Goal: Information Seeking & Learning: Learn about a topic

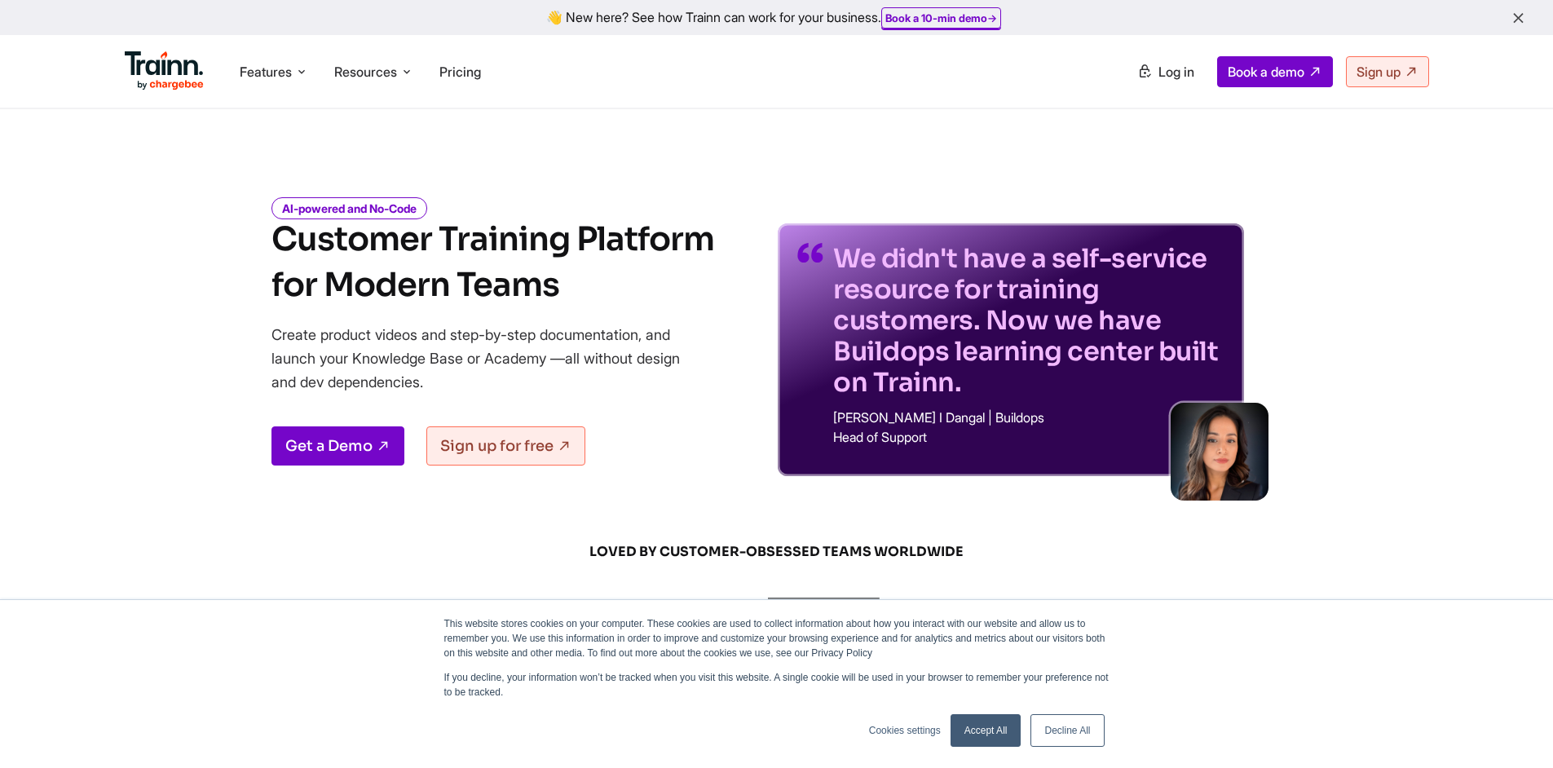
drag, startPoint x: 676, startPoint y: 391, endPoint x: 535, endPoint y: 214, distance: 226.2
click at [535, 214] on div "AI-powered and No-Code Customer Training Platform for Modern Teams Create produ…" at bounding box center [492, 339] width 443 height 276
click at [680, 426] on div "AI-powered and No-Code Customer Training Platform for Modern Teams Create produ…" at bounding box center [492, 339] width 443 height 276
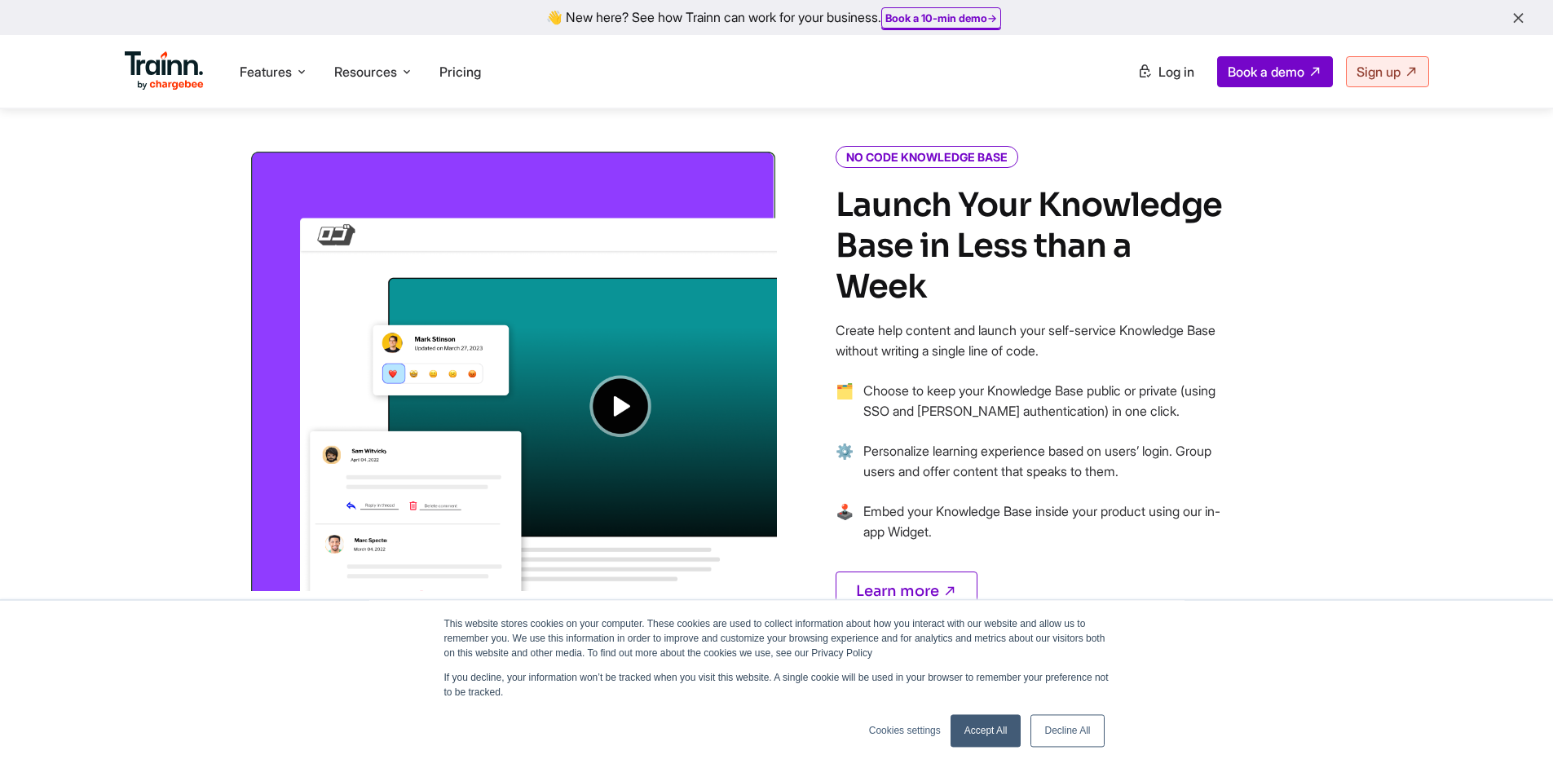
scroll to position [1200, 0]
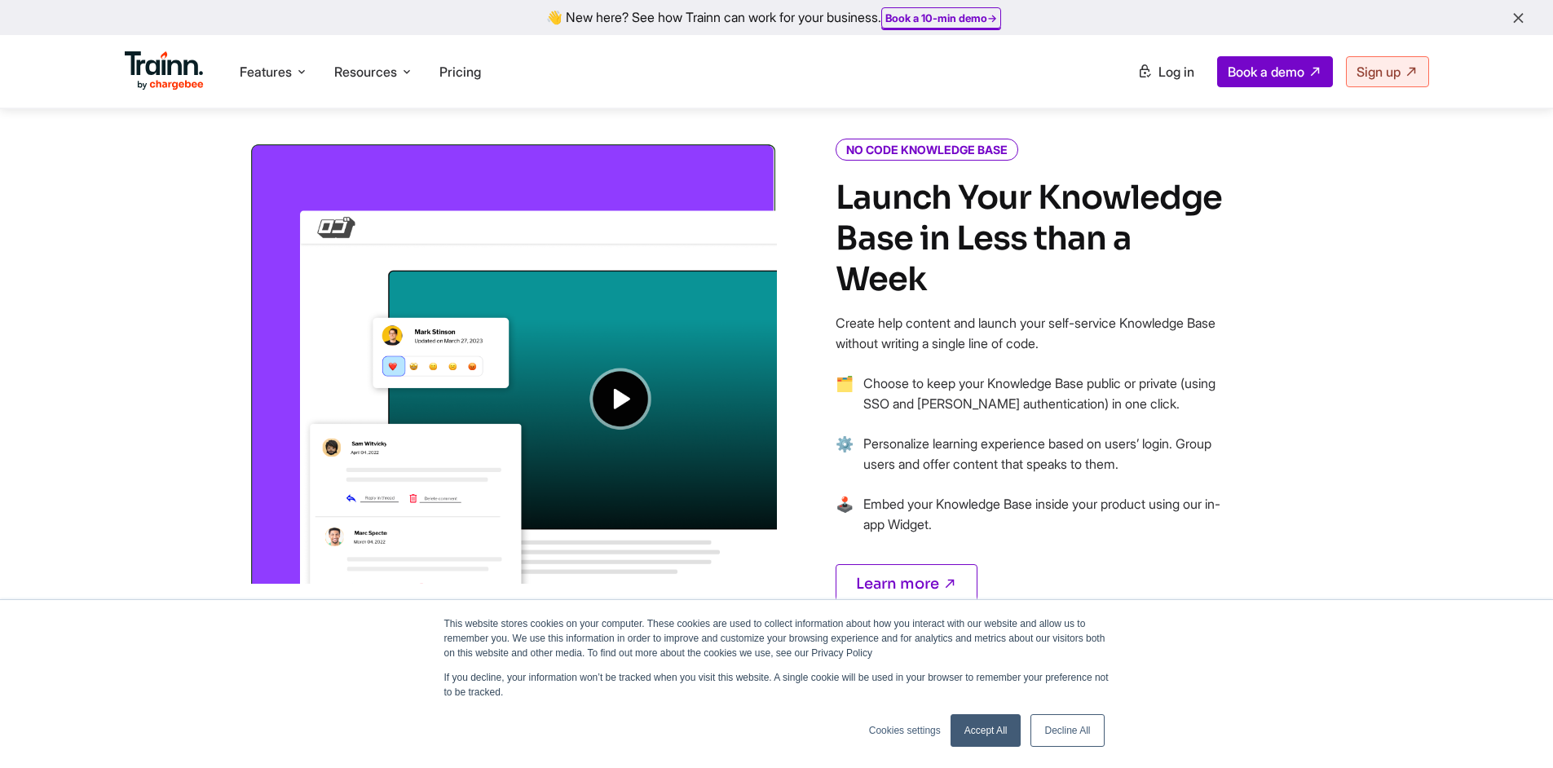
drag, startPoint x: 1006, startPoint y: 728, endPoint x: 883, endPoint y: 746, distance: 124.4
click at [1008, 730] on link "Accept All" at bounding box center [986, 730] width 71 height 33
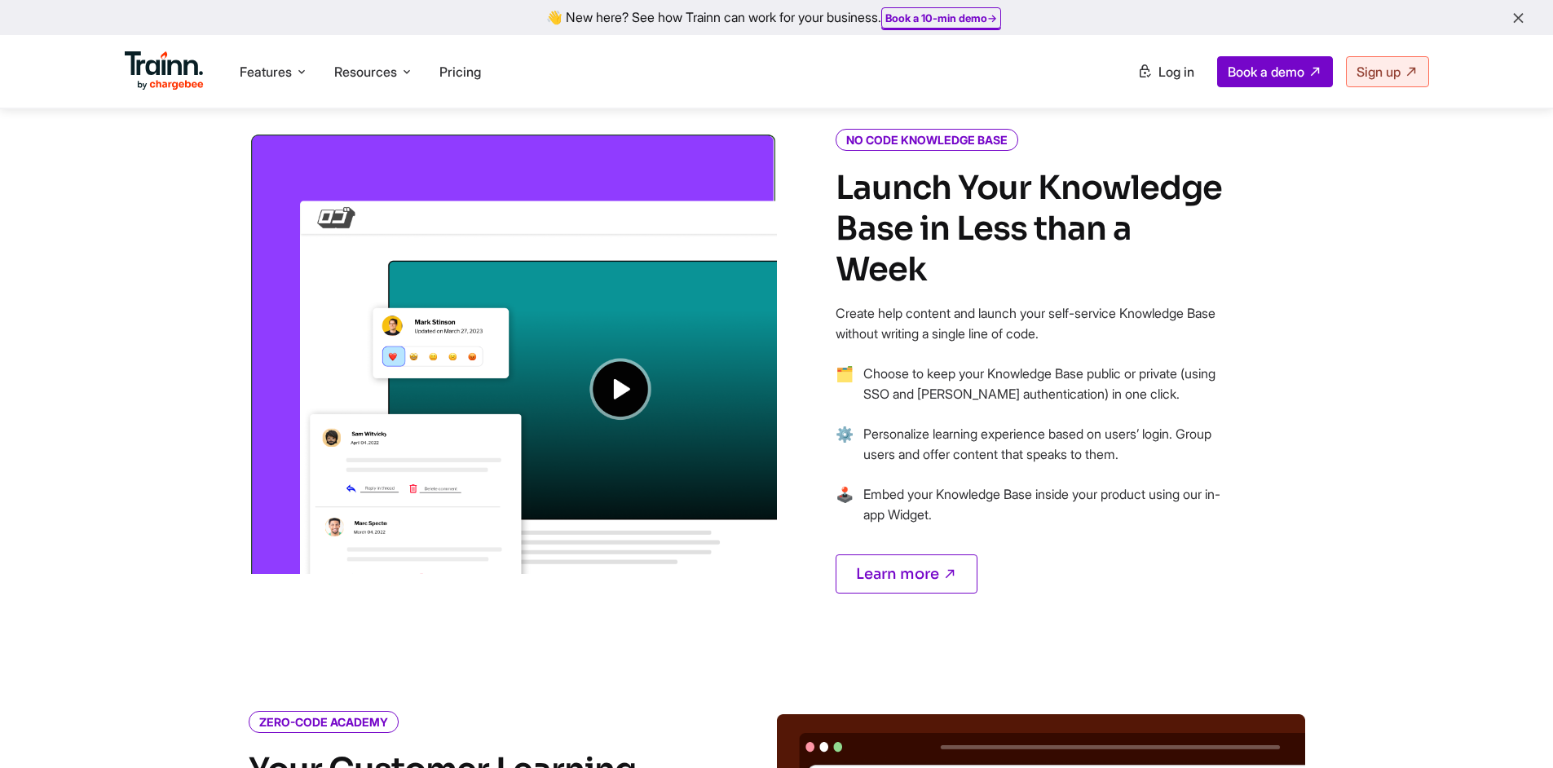
scroll to position [1213, 0]
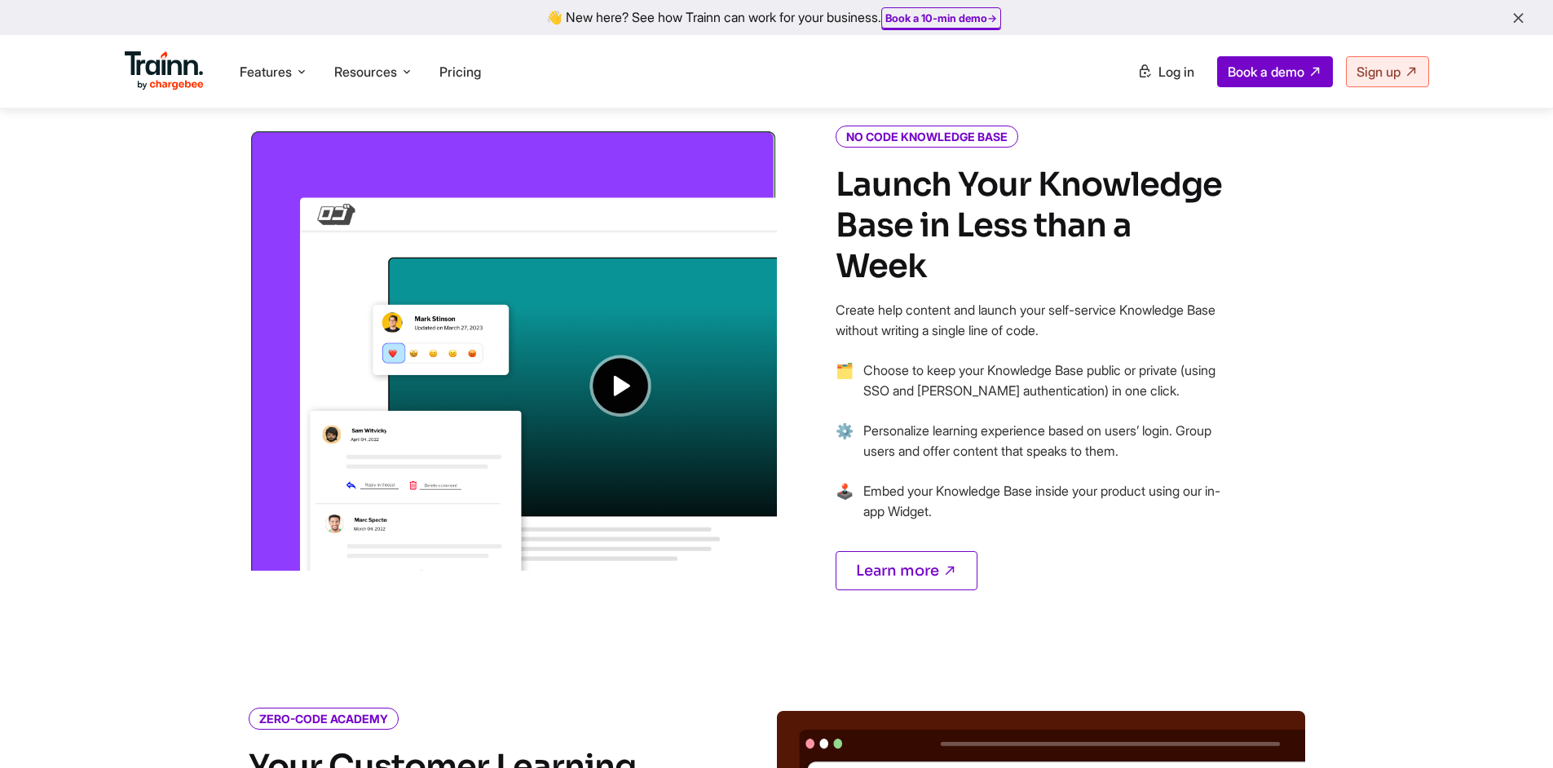
drag, startPoint x: 1035, startPoint y: 365, endPoint x: 1017, endPoint y: 288, distance: 79.3
click at [1017, 288] on div "NO CODE KNOWLEDGE BASE Launch Your Knowledge Base in Less than a Week Create he…" at bounding box center [1031, 379] width 391 height 501
click at [1163, 430] on li "⚙️ Personalize learning experience based on users’ login. Group users and offer…" at bounding box center [1031, 451] width 391 height 60
drag, startPoint x: 1170, startPoint y: 442, endPoint x: 1155, endPoint y: 484, distance: 44.9
click at [1064, 363] on ul "🗂 Choose to keep your Knowledge Base public or private (using SSO and [PERSON_N…" at bounding box center [1031, 450] width 391 height 181
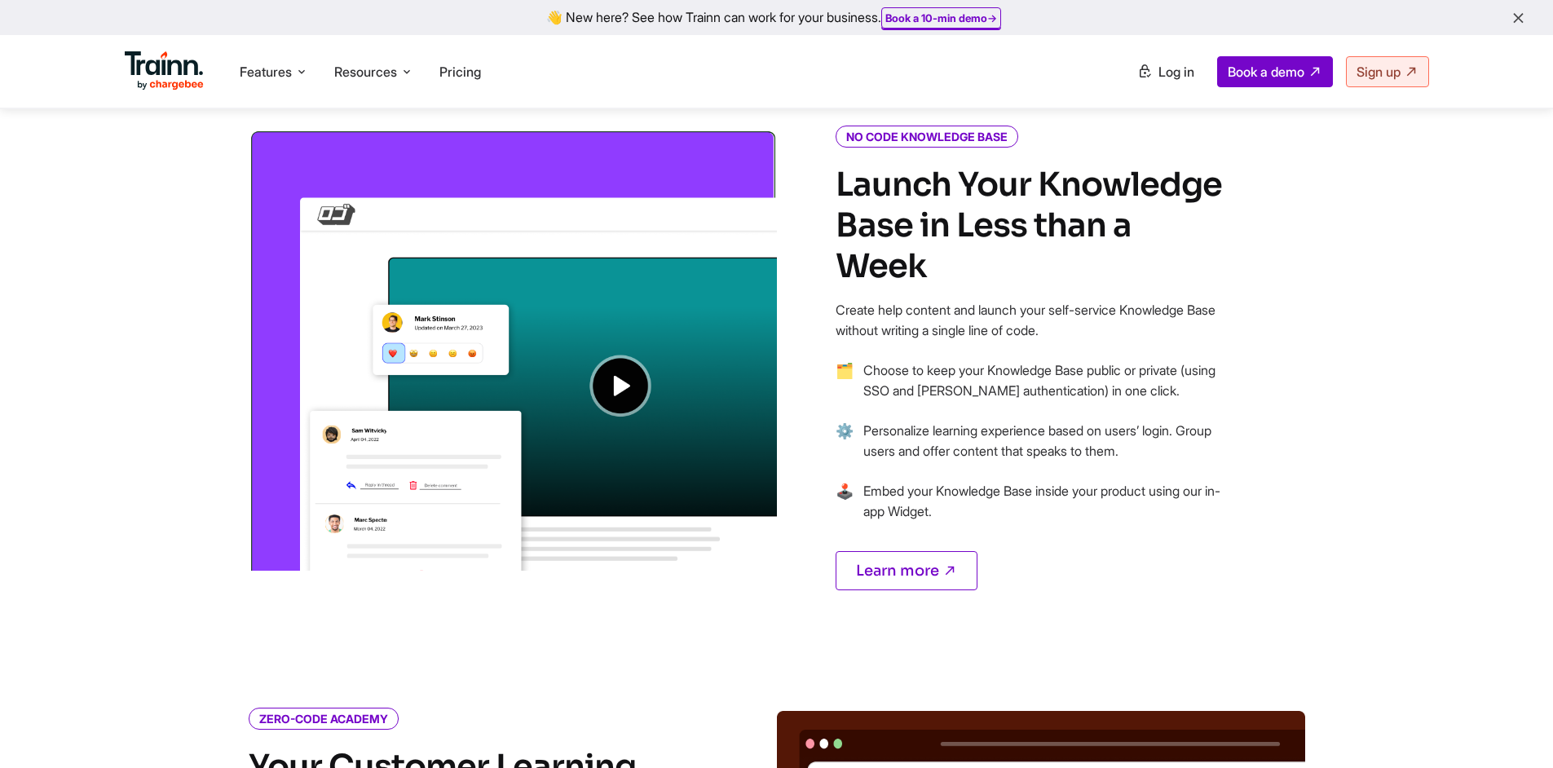
click at [1186, 541] on p "Learn more" at bounding box center [1031, 565] width 391 height 49
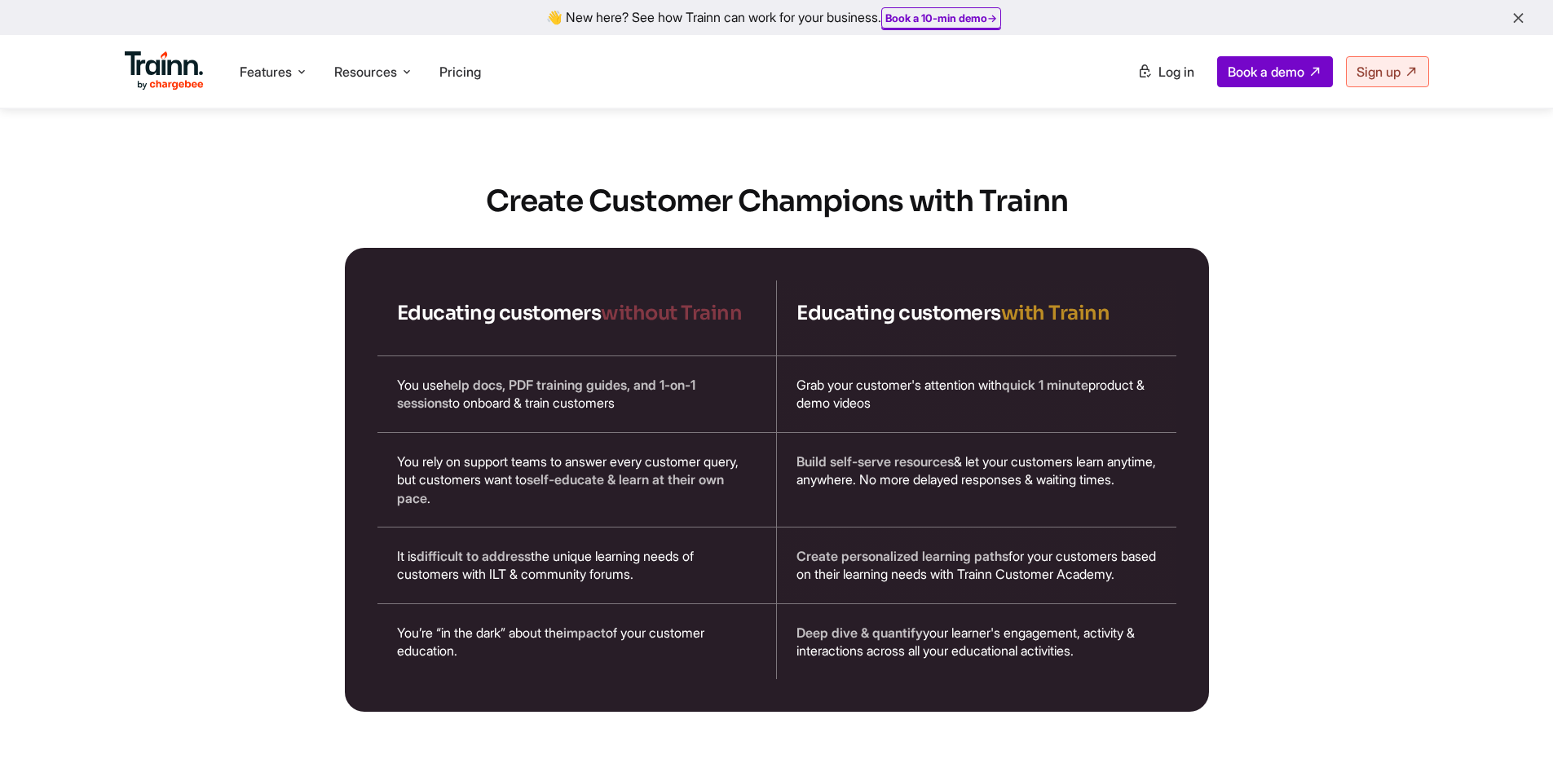
scroll to position [2661, 0]
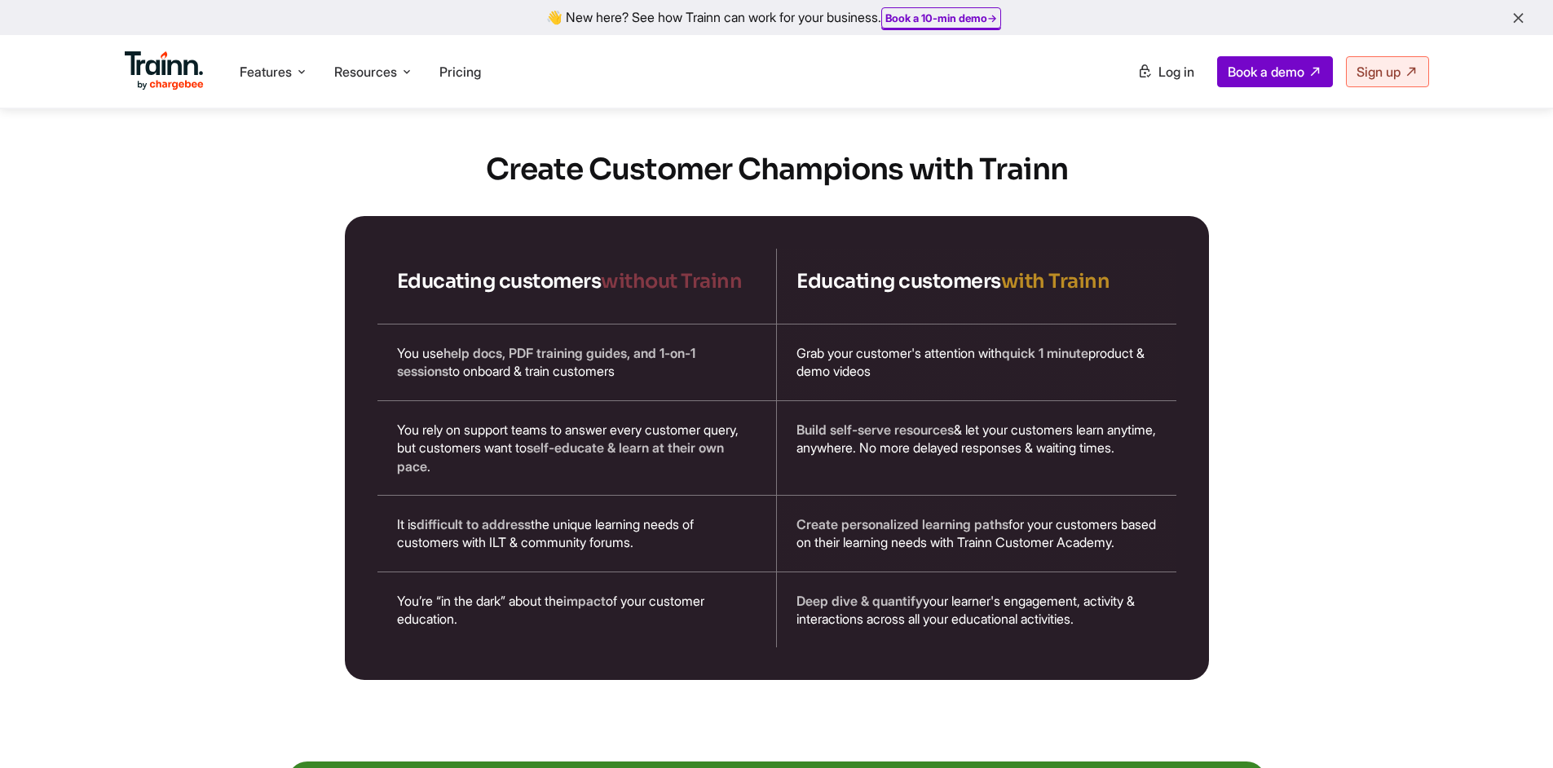
drag, startPoint x: 944, startPoint y: 374, endPoint x: 728, endPoint y: 321, distance: 222.4
click at [728, 321] on div "Educating customers without Trainn Educating customers with Trainn You use help…" at bounding box center [776, 448] width 799 height 399
drag, startPoint x: 839, startPoint y: 442, endPoint x: 602, endPoint y: 417, distance: 237.7
click at [602, 417] on div "Educating customers without Trainn Educating customers with Trainn You use help…" at bounding box center [776, 448] width 799 height 399
click at [889, 452] on div "Build self-serve resources & let your customers learn anytime, anywhere. No mor…" at bounding box center [976, 448] width 399 height 94
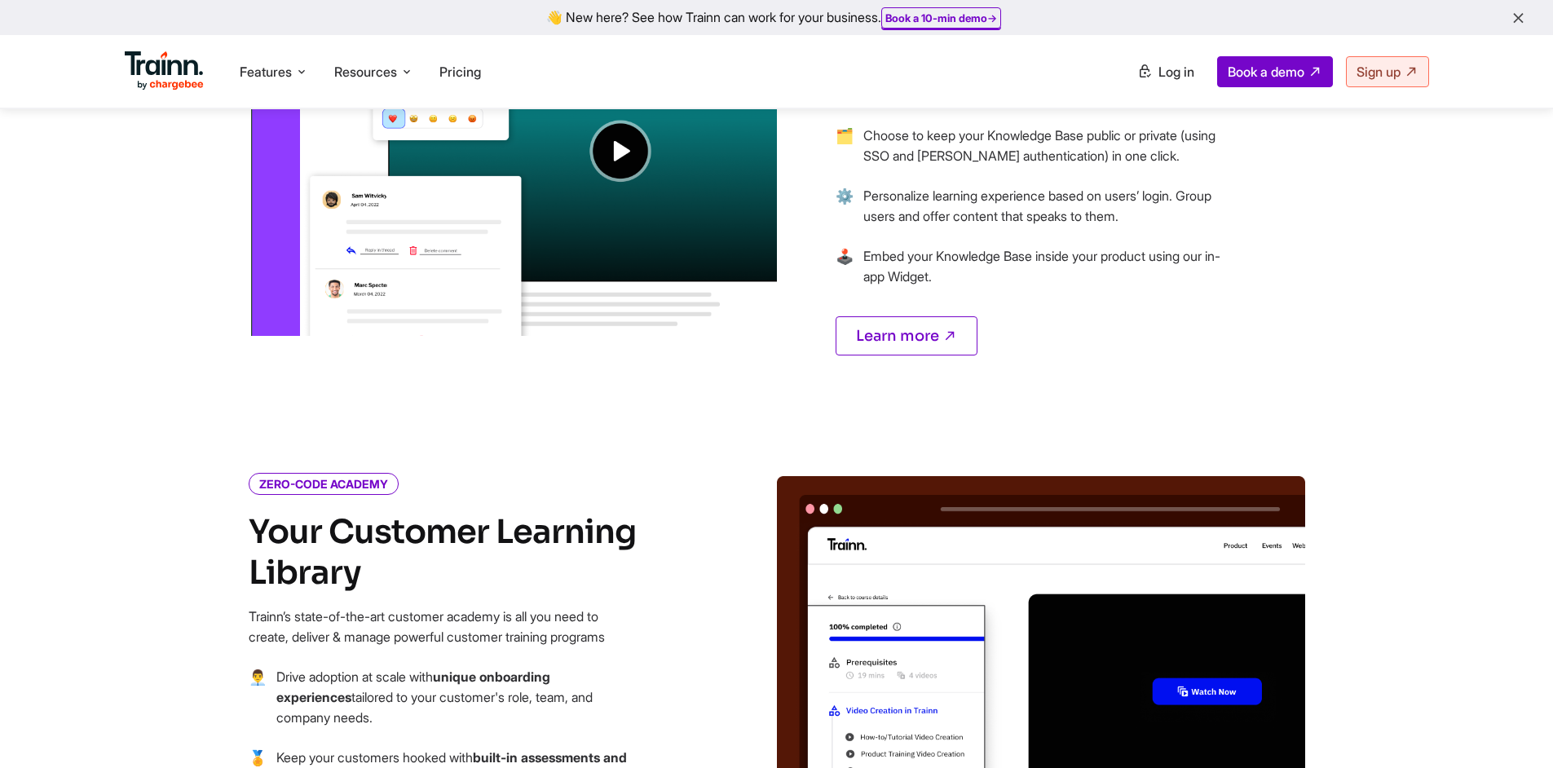
scroll to position [1223, 0]
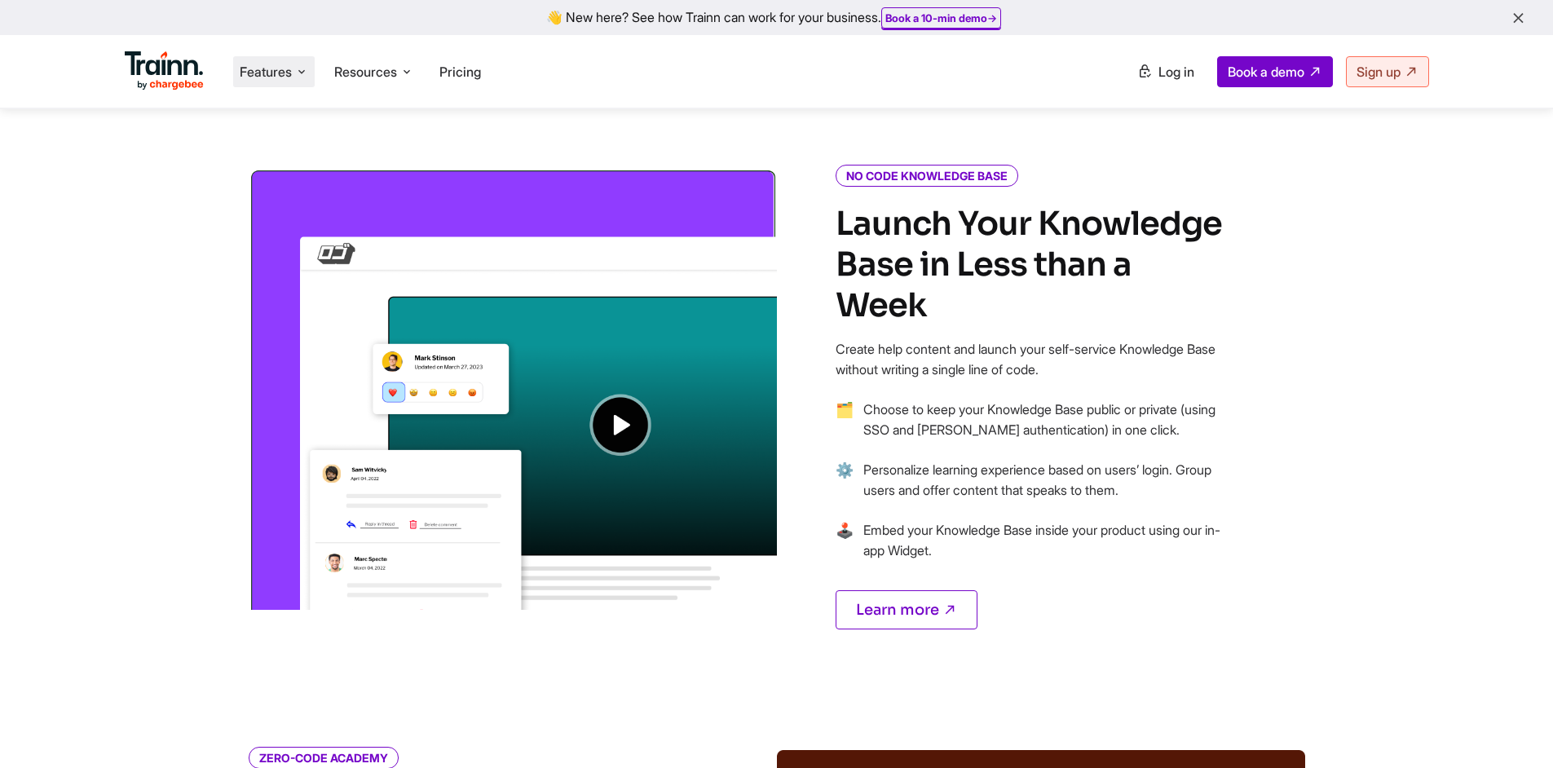
click at [285, 70] on span "Features" at bounding box center [266, 72] width 52 height 18
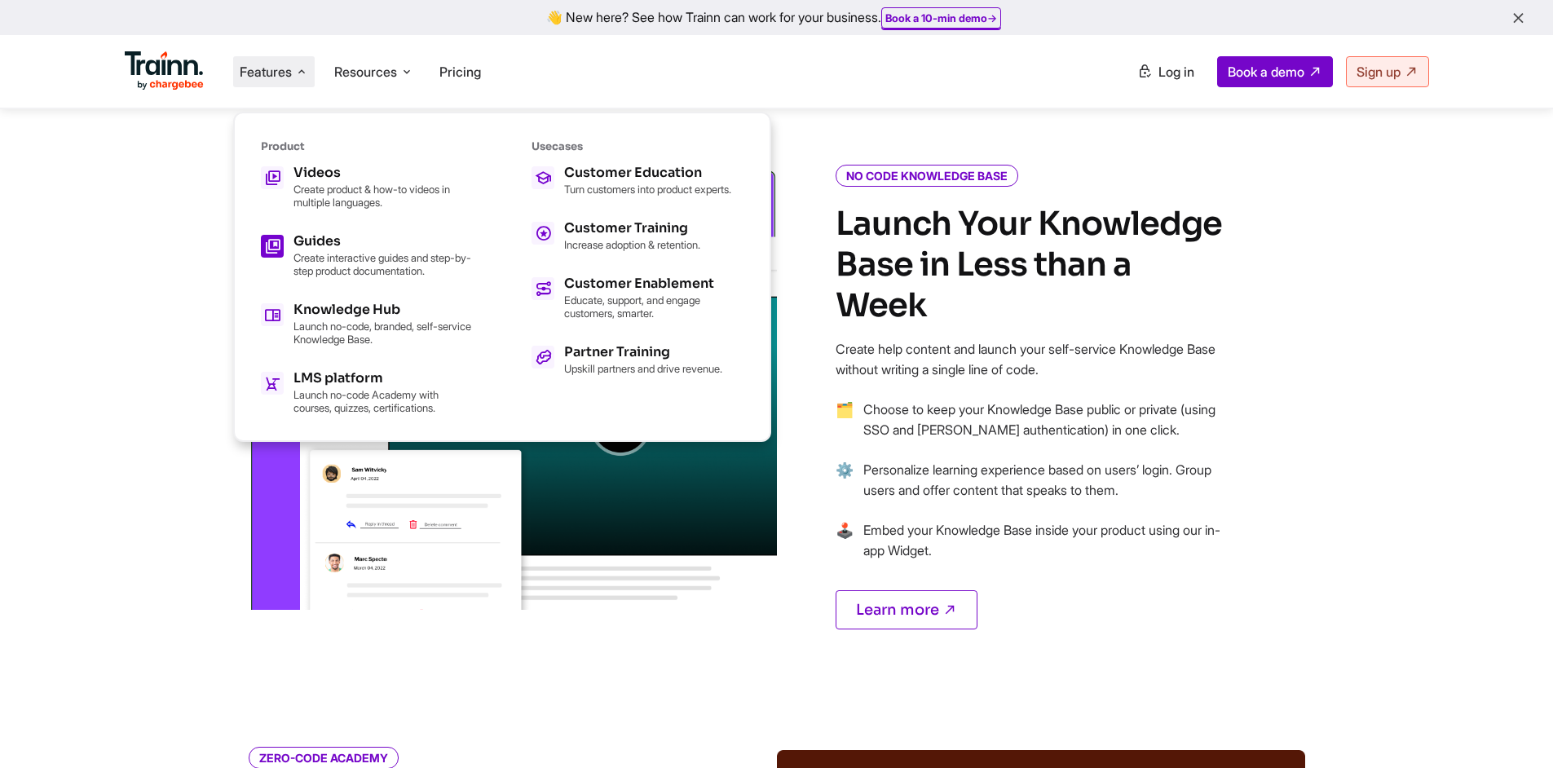
click at [385, 254] on p "Create interactive guides and step-by-step product documentation." at bounding box center [382, 264] width 179 height 26
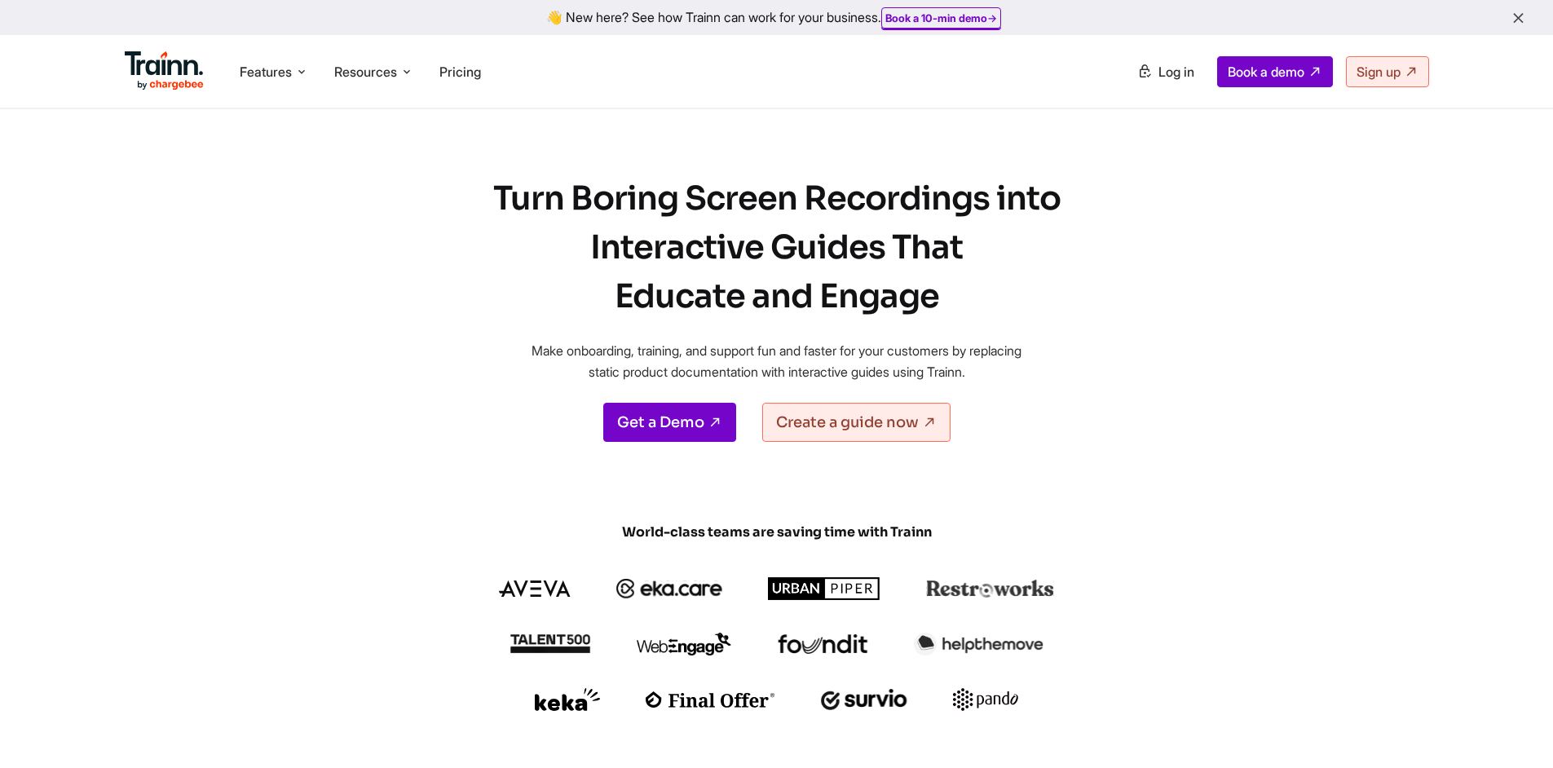
drag, startPoint x: 1017, startPoint y: 308, endPoint x: 798, endPoint y: 171, distance: 257.9
